Goal: Check status: Check status

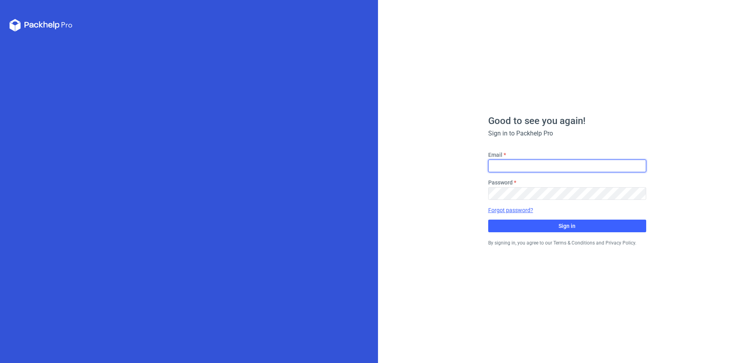
click at [525, 168] on input "Email" at bounding box center [567, 166] width 158 height 13
type input "[EMAIL_ADDRESS][PERSON_NAME][DOMAIN_NAME]"
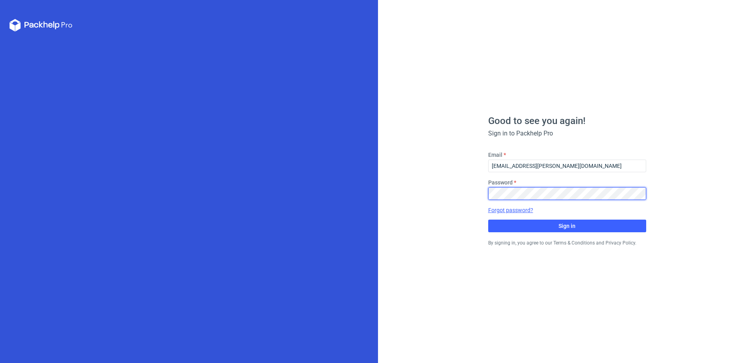
click at [488, 220] on button "Sign in" at bounding box center [567, 226] width 158 height 13
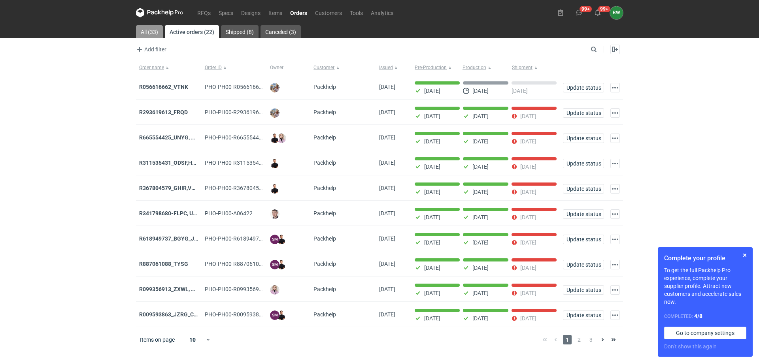
click at [144, 30] on link "All (33)" at bounding box center [149, 31] width 27 height 13
click at [194, 30] on link "Active orders (22)" at bounding box center [192, 31] width 53 height 13
click at [150, 83] on div "R056616662_VTNK" at bounding box center [168, 87] width 59 height 8
click at [157, 85] on strong "R056616662_VTNK" at bounding box center [163, 87] width 49 height 6
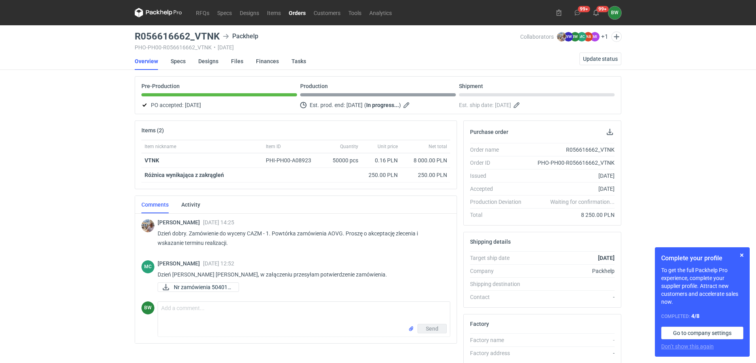
click at [159, 13] on icon at bounding box center [158, 12] width 47 height 9
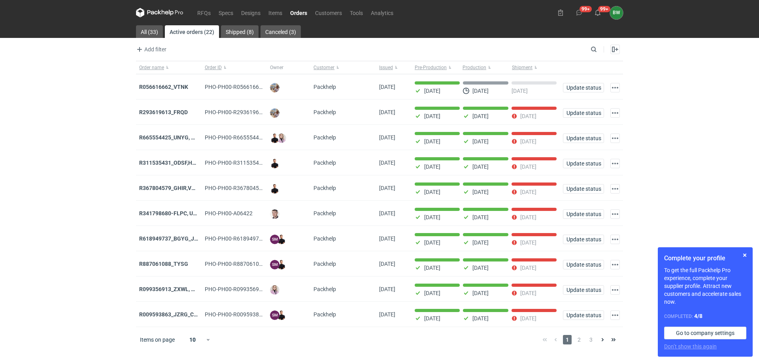
click at [166, 139] on strong "R665554425_UNYG, SAZV, FHAQ" at bounding box center [180, 137] width 83 height 6
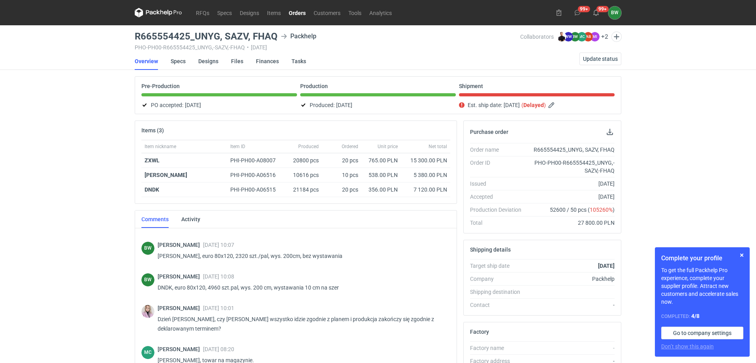
click at [153, 15] on icon at bounding box center [158, 12] width 47 height 9
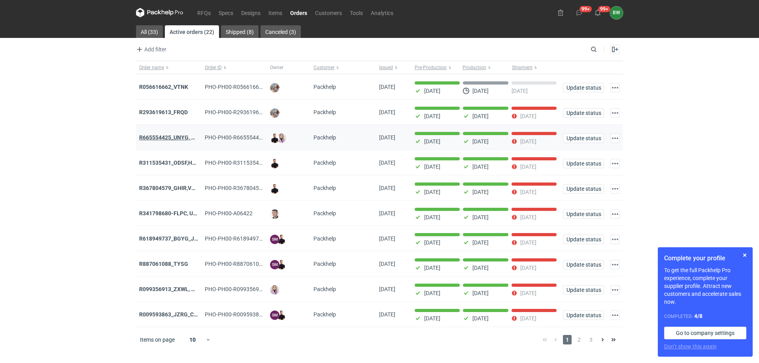
click at [167, 136] on strong "R665554425_UNYG, SAZV, FHAQ" at bounding box center [180, 137] width 83 height 6
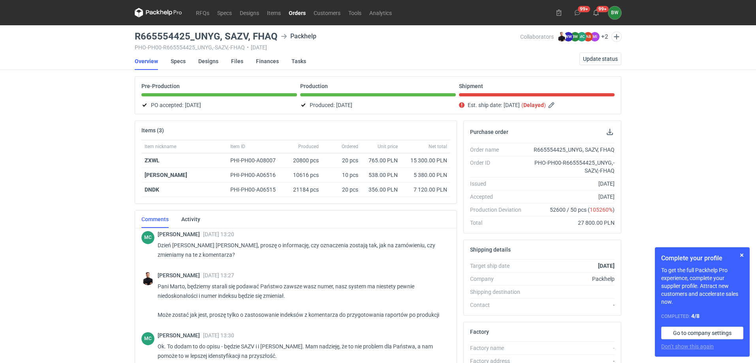
click at [156, 13] on icon at bounding box center [158, 12] width 47 height 9
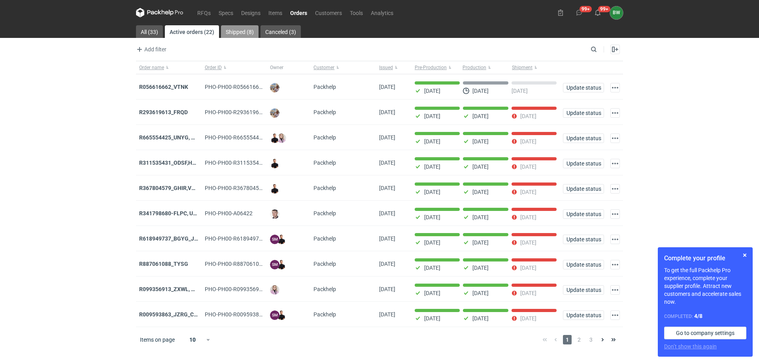
click at [236, 27] on link "Shipped (8)" at bounding box center [240, 31] width 38 height 13
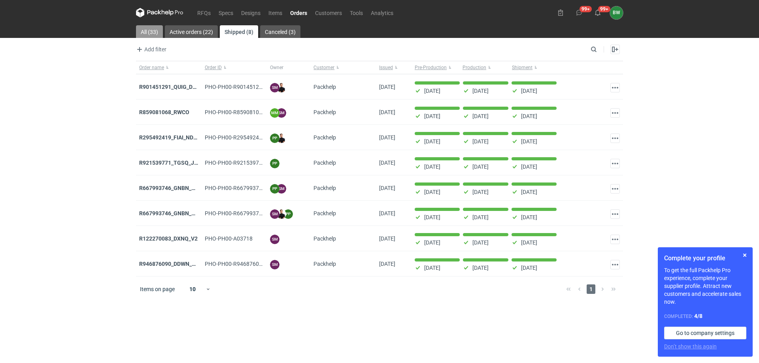
click at [143, 34] on link "All (33)" at bounding box center [149, 31] width 27 height 13
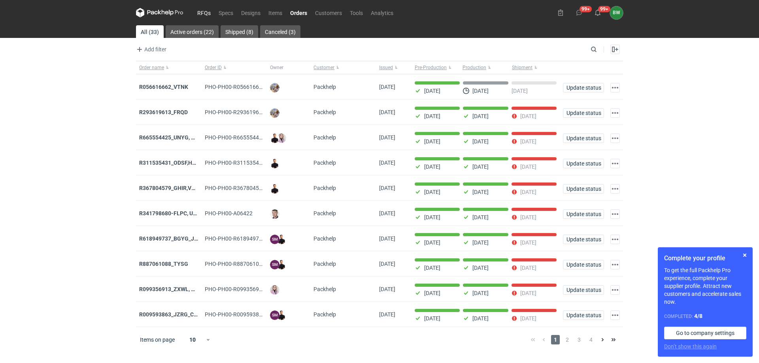
click at [207, 12] on link "RFQs" at bounding box center [203, 12] width 21 height 9
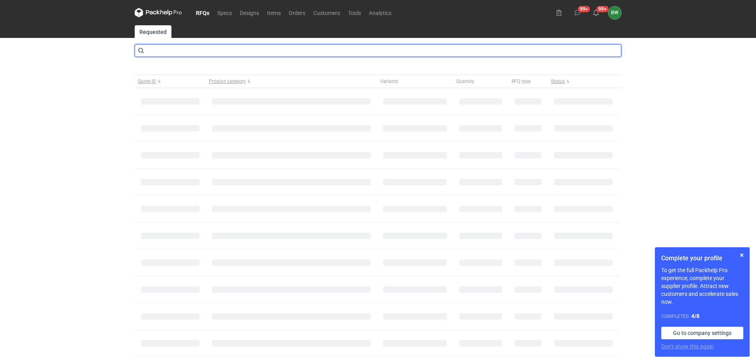
click at [206, 53] on input "text" at bounding box center [378, 50] width 487 height 13
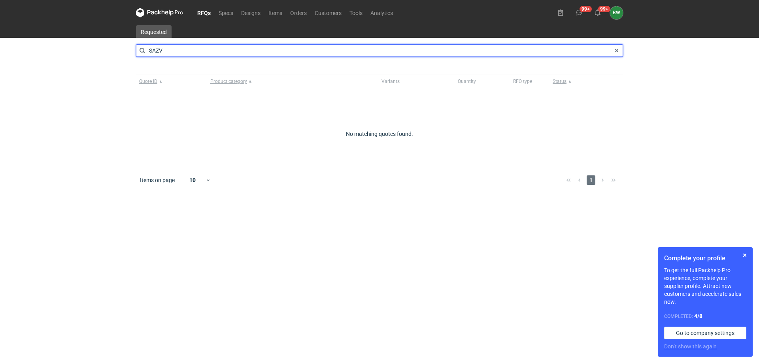
type input "SAZV"
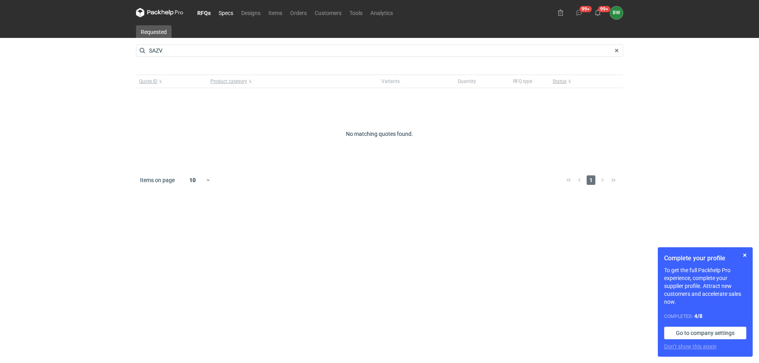
click at [228, 12] on link "Specs" at bounding box center [226, 12] width 23 height 9
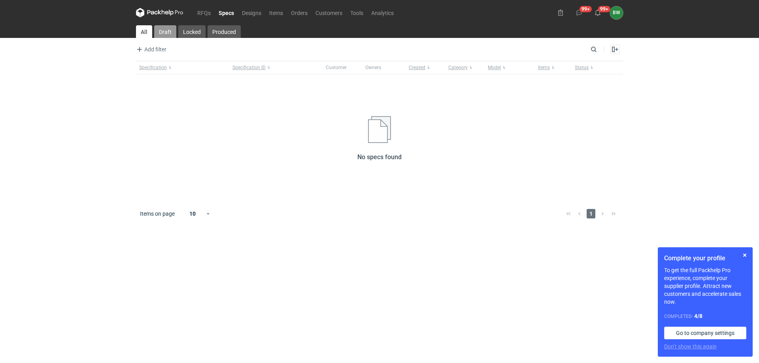
click at [164, 27] on link "Draft" at bounding box center [165, 31] width 22 height 13
click at [195, 12] on link "RFQs" at bounding box center [203, 12] width 21 height 9
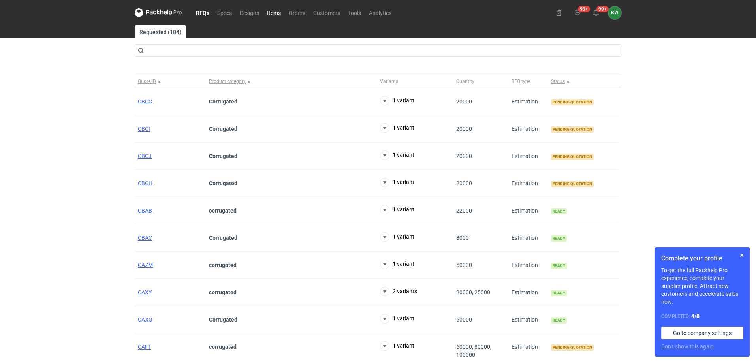
click at [277, 11] on link "Items" at bounding box center [274, 12] width 22 height 9
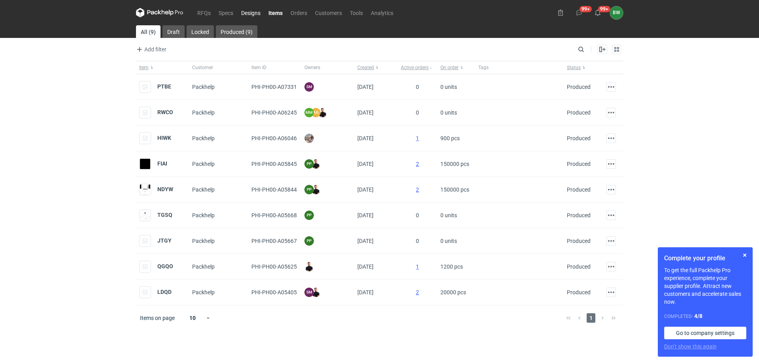
click at [244, 12] on link "Designs" at bounding box center [250, 12] width 27 height 9
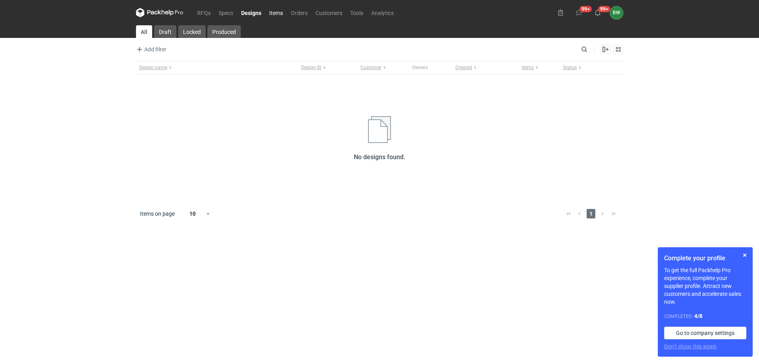
click at [271, 11] on link "Items" at bounding box center [276, 12] width 22 height 9
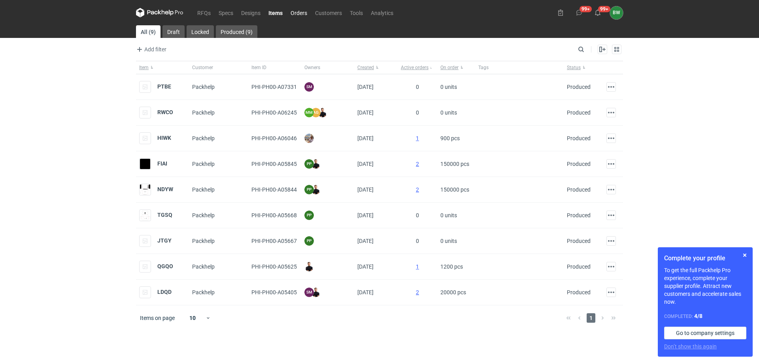
click at [292, 15] on link "Orders" at bounding box center [298, 12] width 24 height 9
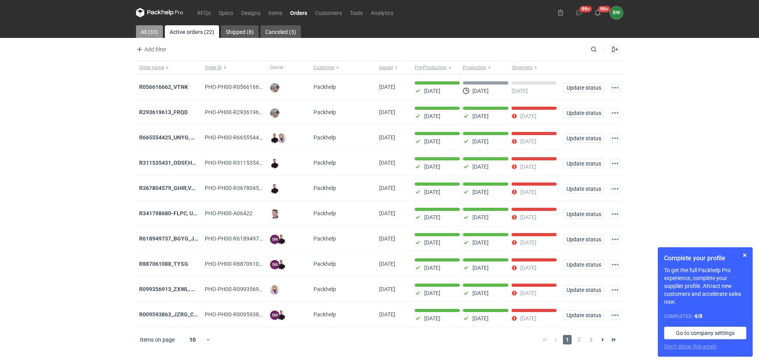
click at [153, 30] on link "All (33)" at bounding box center [149, 31] width 27 height 13
click at [176, 137] on strong "R665554425_UNYG, SAZV, FHAQ" at bounding box center [180, 137] width 83 height 6
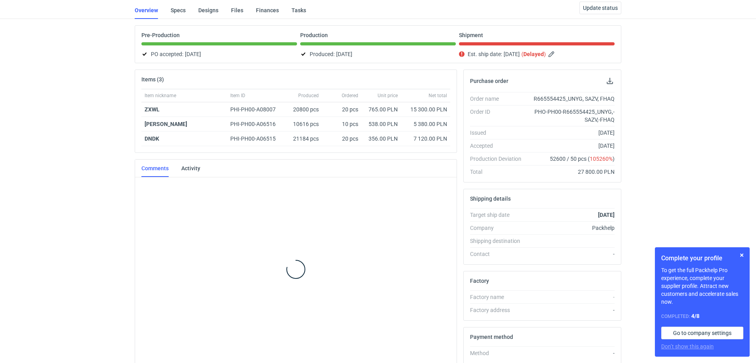
scroll to position [362, 0]
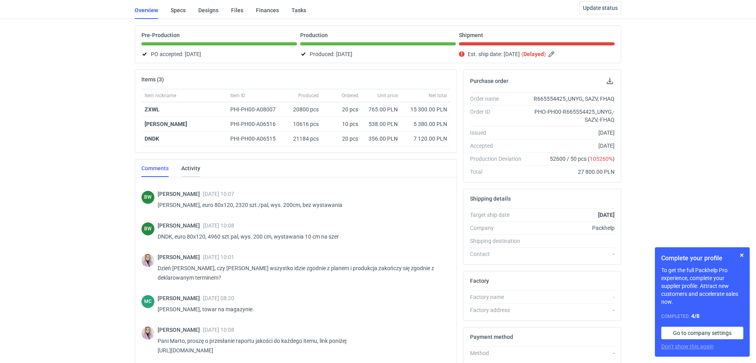
click at [196, 166] on link "Activity" at bounding box center [190, 168] width 19 height 17
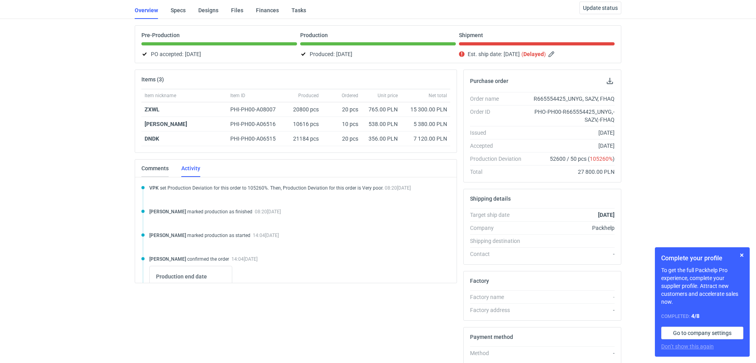
click at [161, 166] on link "Comments" at bounding box center [154, 168] width 27 height 17
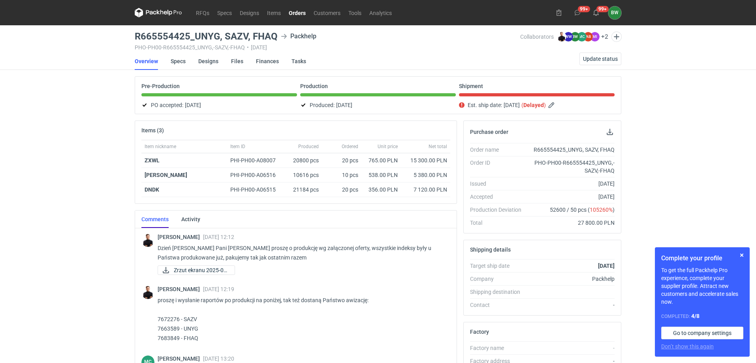
scroll to position [40, 0]
